Goal: Task Accomplishment & Management: Complete application form

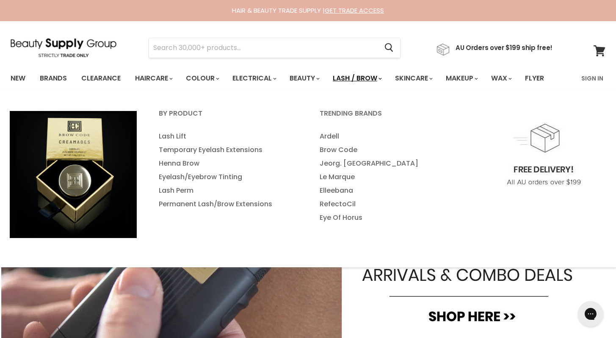
click at [367, 81] on link "Lash / Brow" at bounding box center [356, 78] width 60 height 18
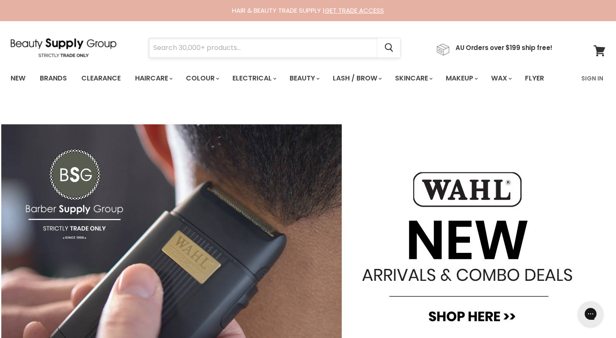
click at [178, 47] on input "Search" at bounding box center [263, 47] width 228 height 19
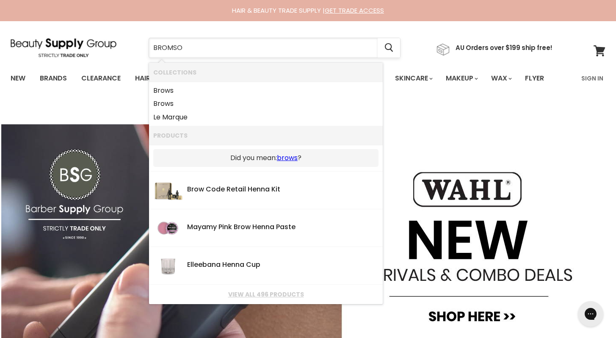
type input "BROMSON"
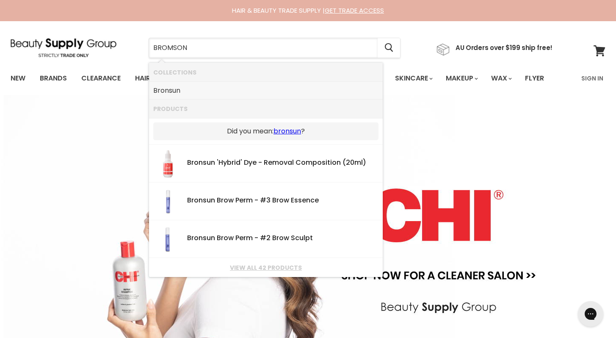
click at [171, 92] on link "Bronsun" at bounding box center [265, 91] width 225 height 14
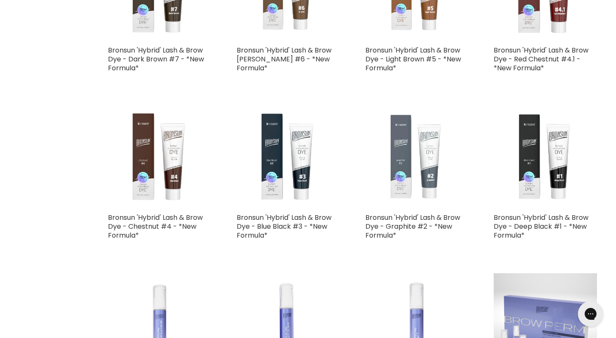
scroll to position [366, 0]
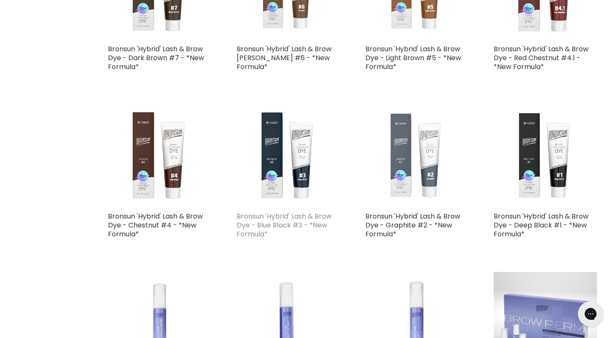
click at [293, 223] on link "Bronsun 'Hybrid' Lash & Brow Dye - Blue Black #3 - *New Formula*" at bounding box center [283, 224] width 95 height 27
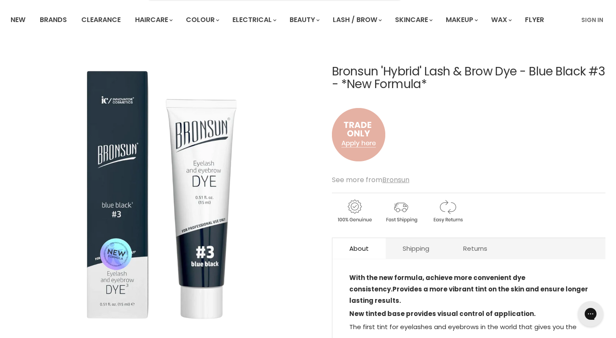
scroll to position [28, 0]
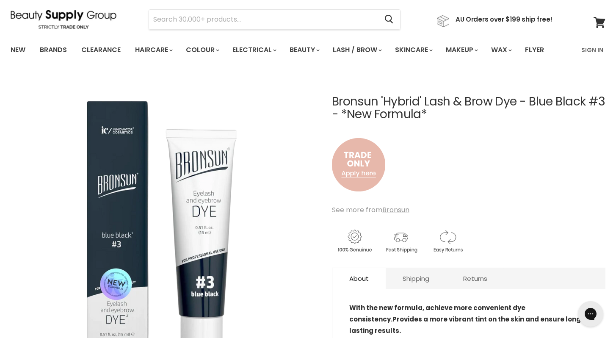
click at [361, 175] on img "Main content" at bounding box center [358, 164] width 53 height 70
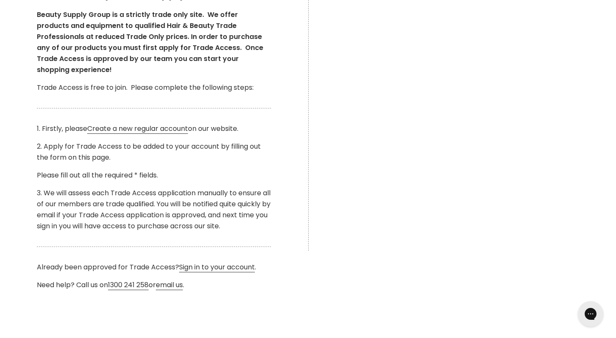
scroll to position [203, 0]
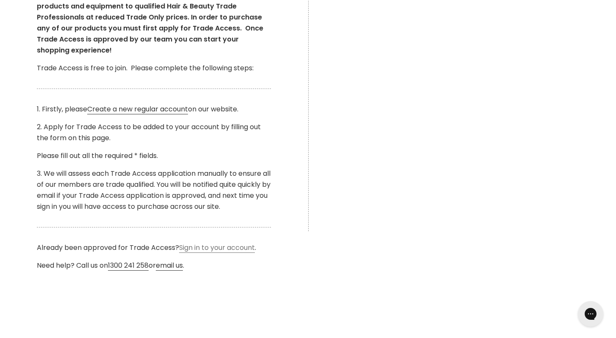
click at [224, 250] on link "Sign in to your account" at bounding box center [217, 247] width 76 height 10
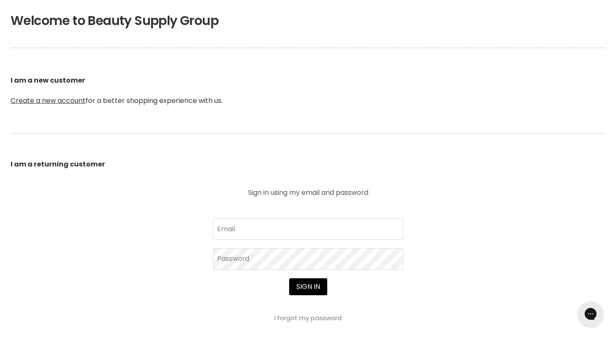
scroll to position [171, 0]
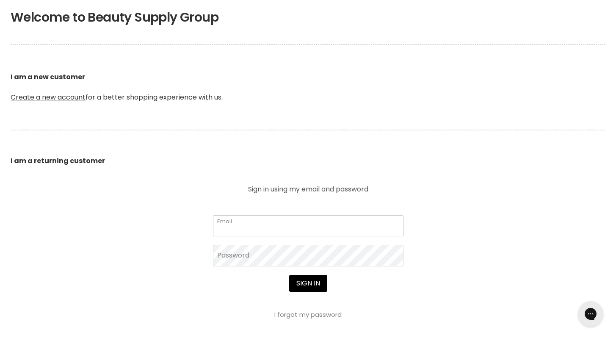
click at [233, 225] on input "Email" at bounding box center [308, 225] width 190 height 21
type input "[EMAIL_ADDRESS][DOMAIN_NAME]"
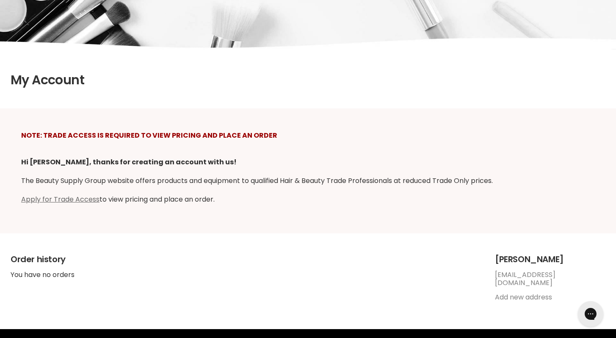
scroll to position [121, 0]
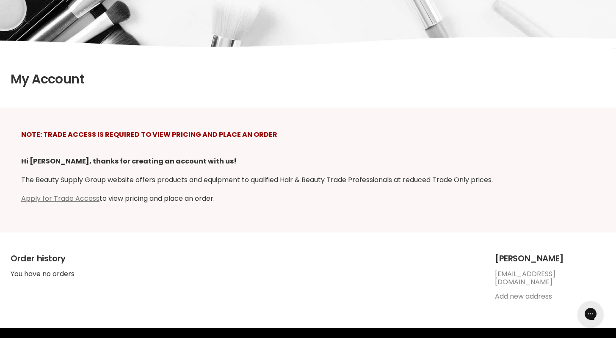
click at [81, 201] on link "Apply for Trade Access" at bounding box center [60, 198] width 78 height 10
